Goal: Information Seeking & Learning: Learn about a topic

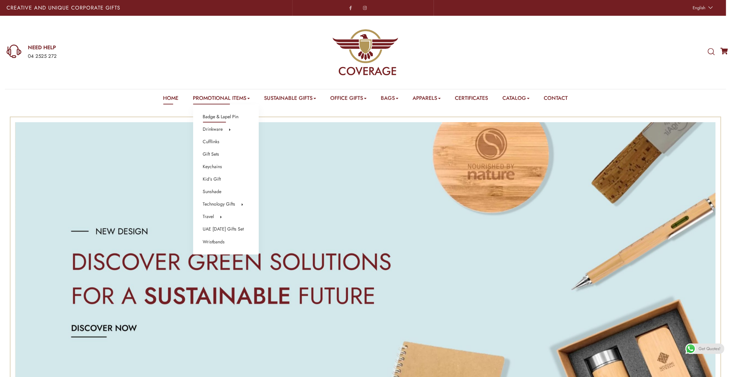
click at [213, 113] on link "Badge & Lapel Pin" at bounding box center [221, 117] width 36 height 9
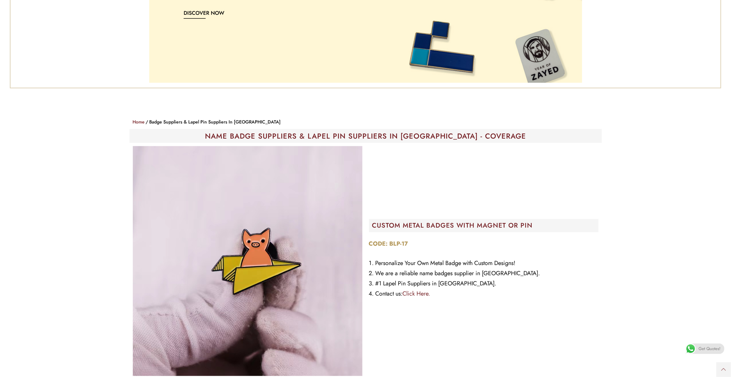
scroll to position [259, 0]
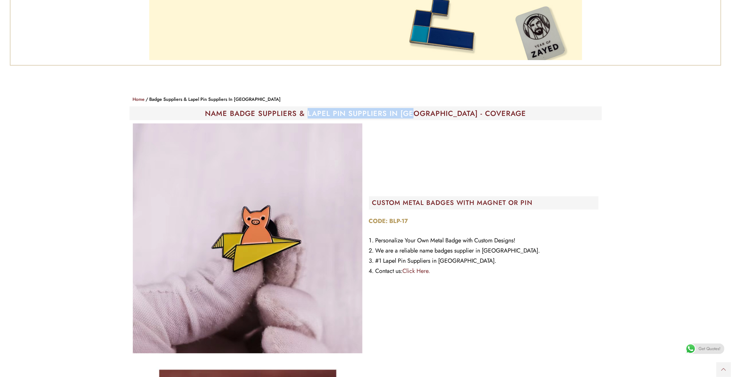
drag, startPoint x: 340, startPoint y: 113, endPoint x: 444, endPoint y: 115, distance: 104.3
click at [444, 115] on h1 "NAME BADGE SUPPLIERS & LAPEL PIN SUPPLIERS IN [GEOGRAPHIC_DATA] - COVERAGE" at bounding box center [366, 113] width 466 height 7
copy h1 "LAPEL PIN SUPPLIERS IN [GEOGRAPHIC_DATA]"
drag, startPoint x: 373, startPoint y: 201, endPoint x: 452, endPoint y: 200, distance: 79.4
click at [452, 200] on h2 "CUSTOM METAL BADGES WITH MAGNET OR PIN" at bounding box center [485, 202] width 226 height 7
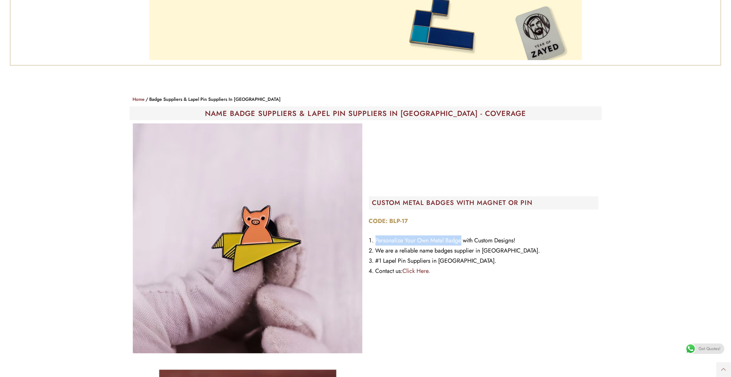
drag, startPoint x: 376, startPoint y: 240, endPoint x: 464, endPoint y: 241, distance: 88.3
click at [464, 241] on li "Personalize Your Own Metal Badge with Custom Designs!" at bounding box center [484, 240] width 230 height 10
copy li "Personalize Your Own Metal Badge"
drag, startPoint x: 478, startPoint y: 239, endPoint x: 523, endPoint y: 239, distance: 44.6
click at [523, 239] on li "Personalize Your Own Metal Badge with Custom Designs!" at bounding box center [484, 240] width 230 height 10
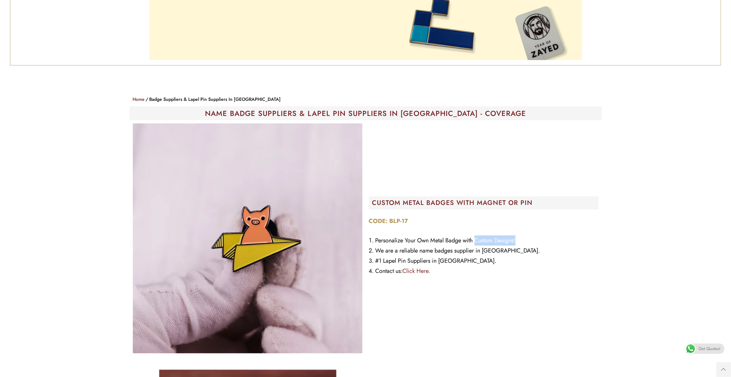
copy li "Custom Designs!"
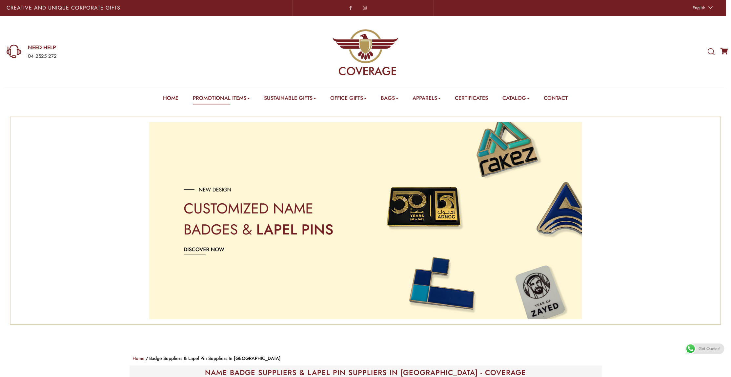
scroll to position [0, 0]
